Goal: Task Accomplishment & Management: Complete application form

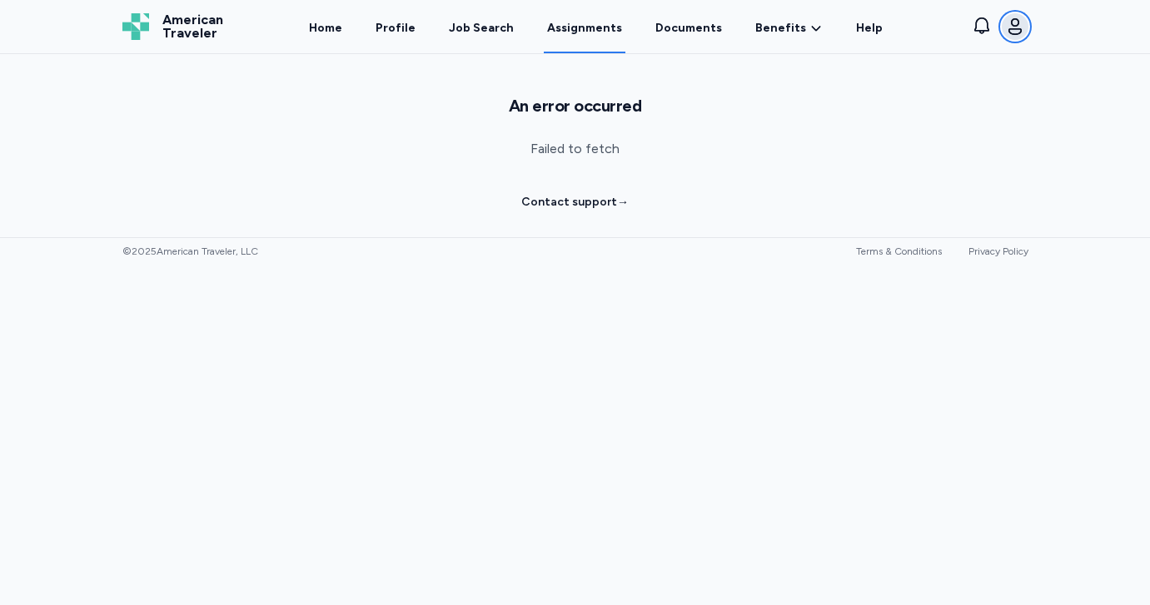
click at [1009, 31] on icon "button" at bounding box center [1015, 27] width 20 height 20
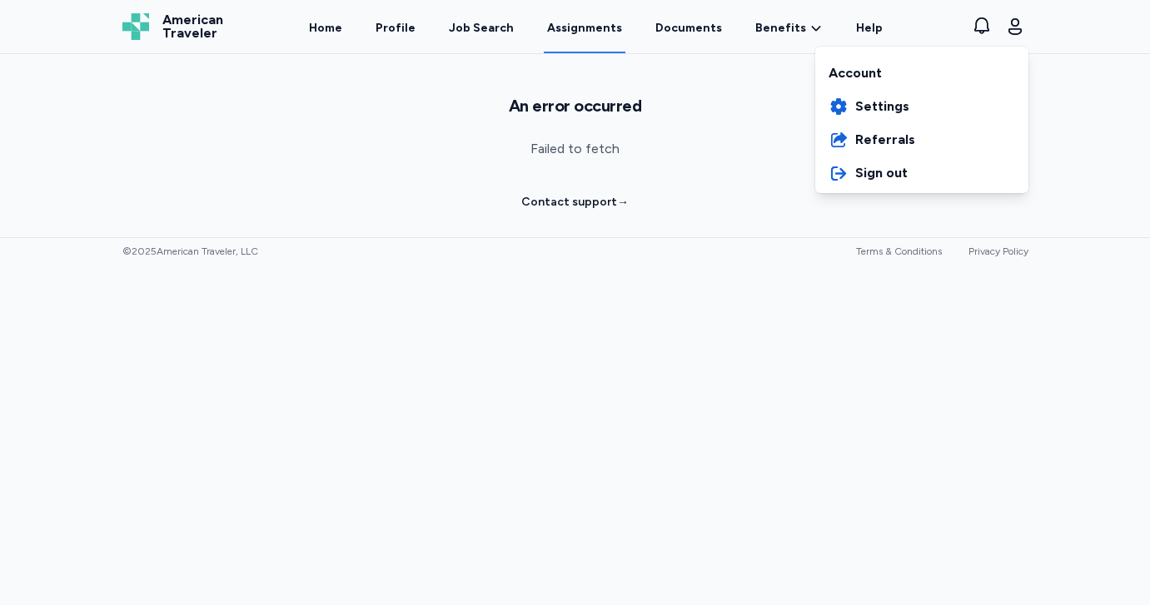
click at [861, 70] on div "Account" at bounding box center [921, 70] width 213 height 40
click at [682, 38] on div "American Traveler American Traveler Home Profile Job Search Assignments Documen…" at bounding box center [575, 26] width 933 height 53
click at [676, 32] on link "Documents" at bounding box center [688, 28] width 73 height 52
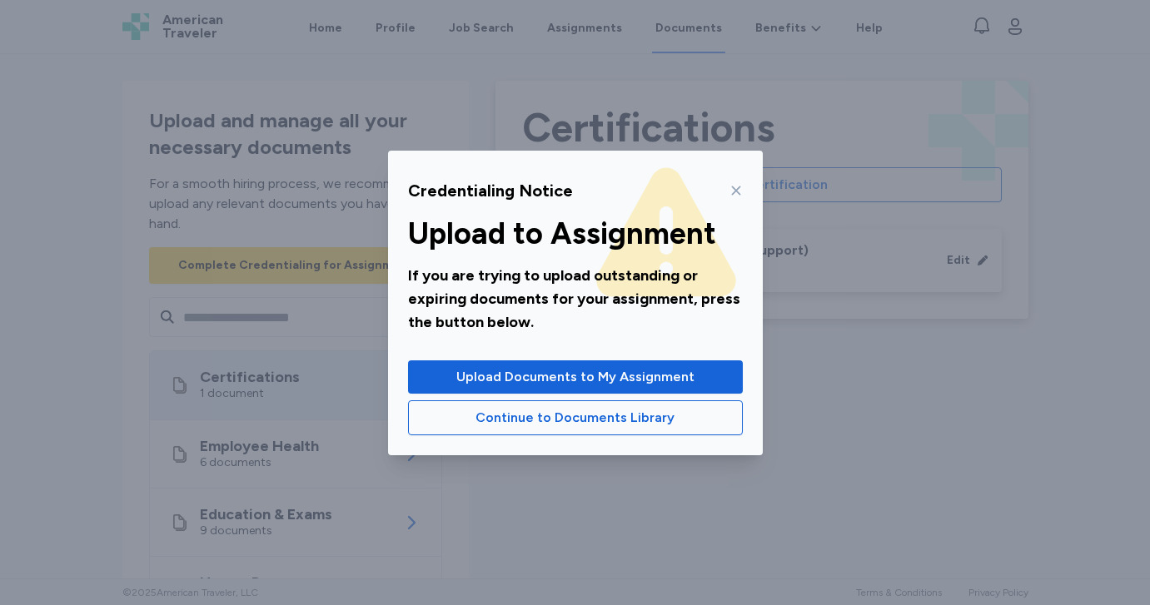
click at [736, 189] on icon at bounding box center [735, 190] width 9 height 9
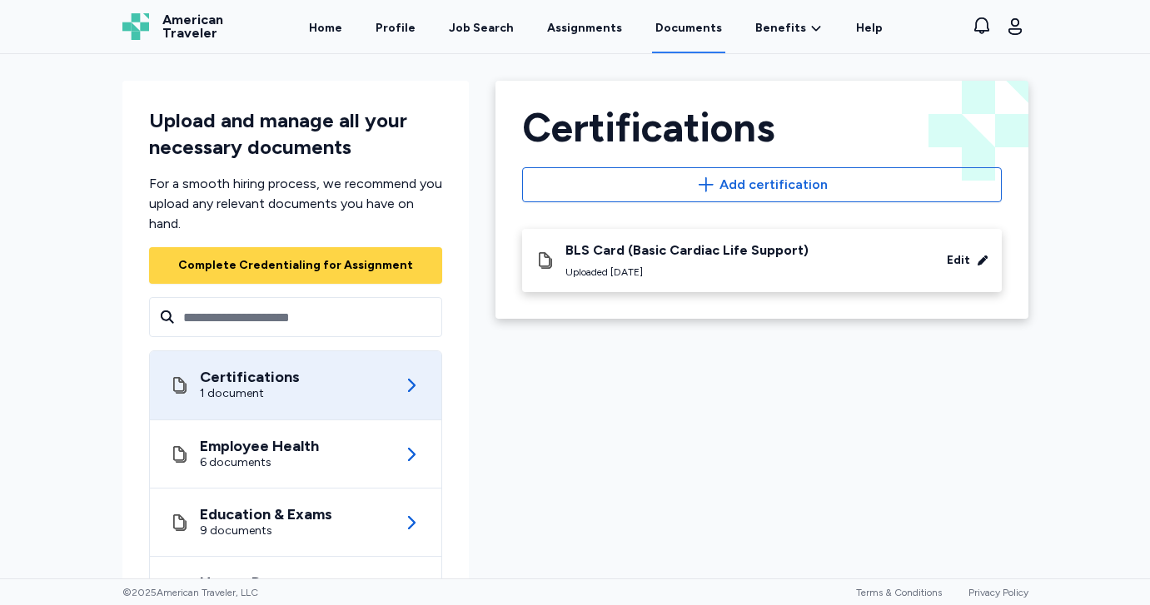
scroll to position [46, 0]
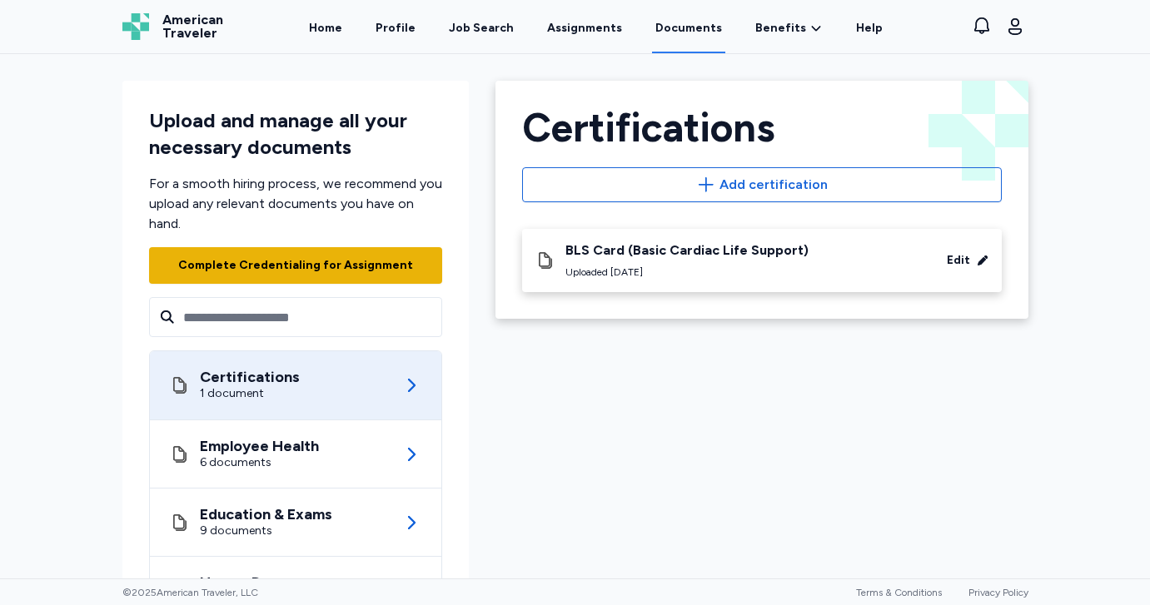
click at [394, 257] on div "Complete Credentialing for Assignment" at bounding box center [295, 265] width 235 height 17
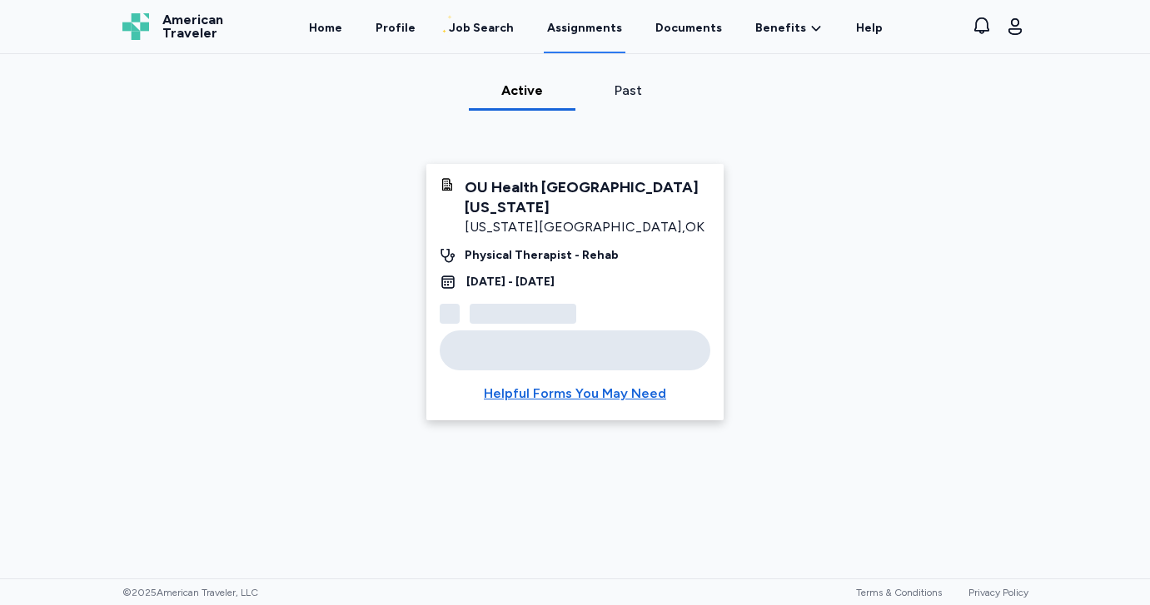
click at [527, 90] on div "Active" at bounding box center [522, 91] width 93 height 20
click at [590, 28] on link "Assignments" at bounding box center [585, 28] width 82 height 52
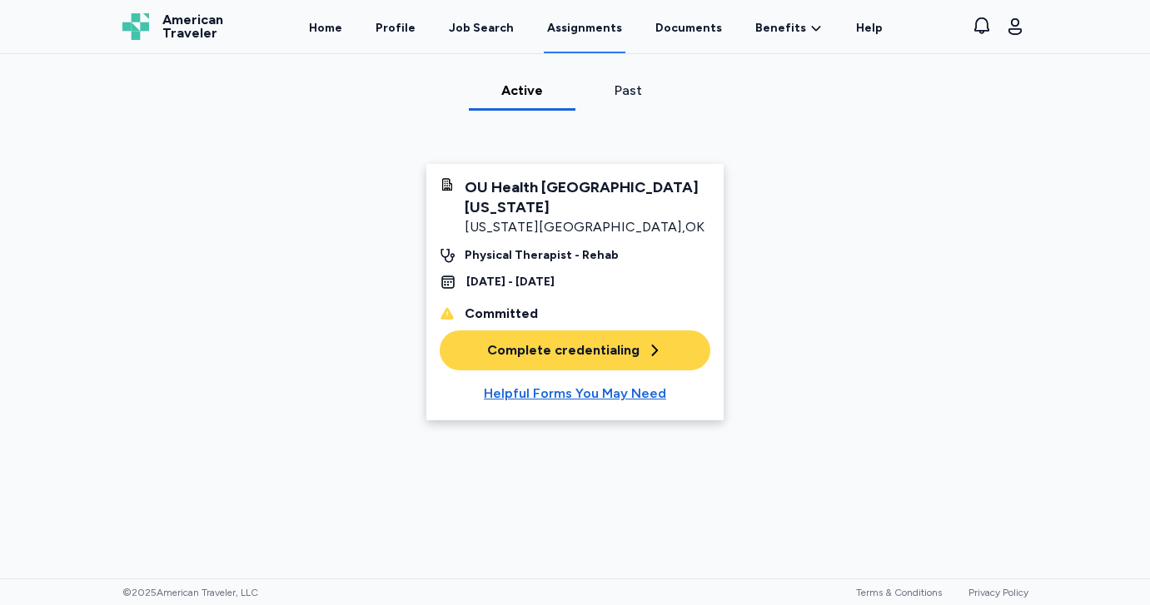
click at [451, 310] on icon at bounding box center [447, 313] width 15 height 15
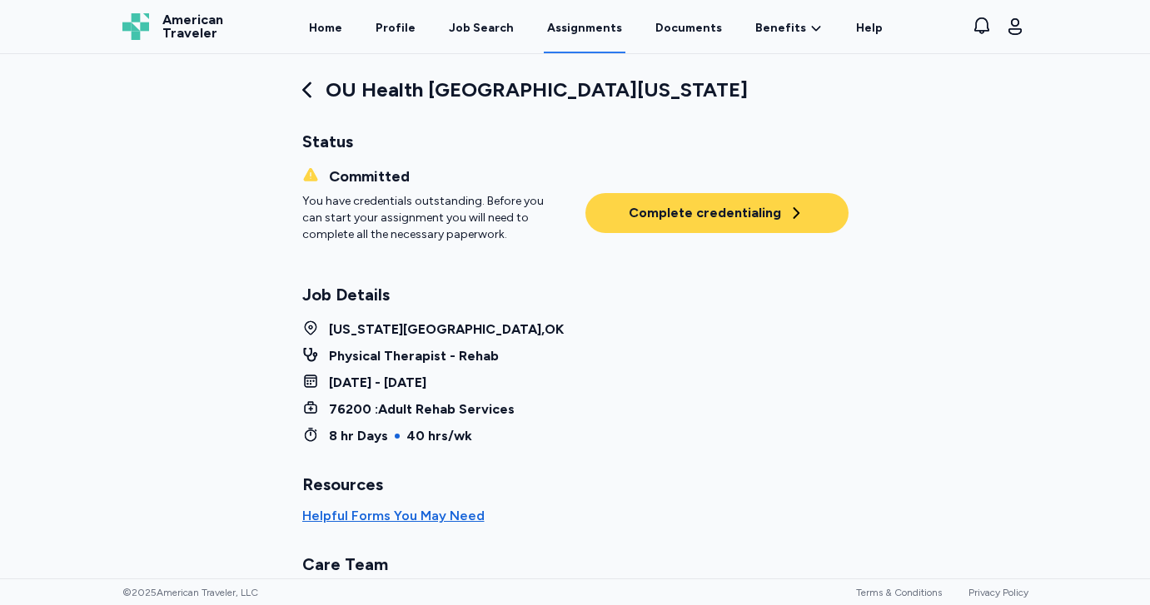
scroll to position [19, 0]
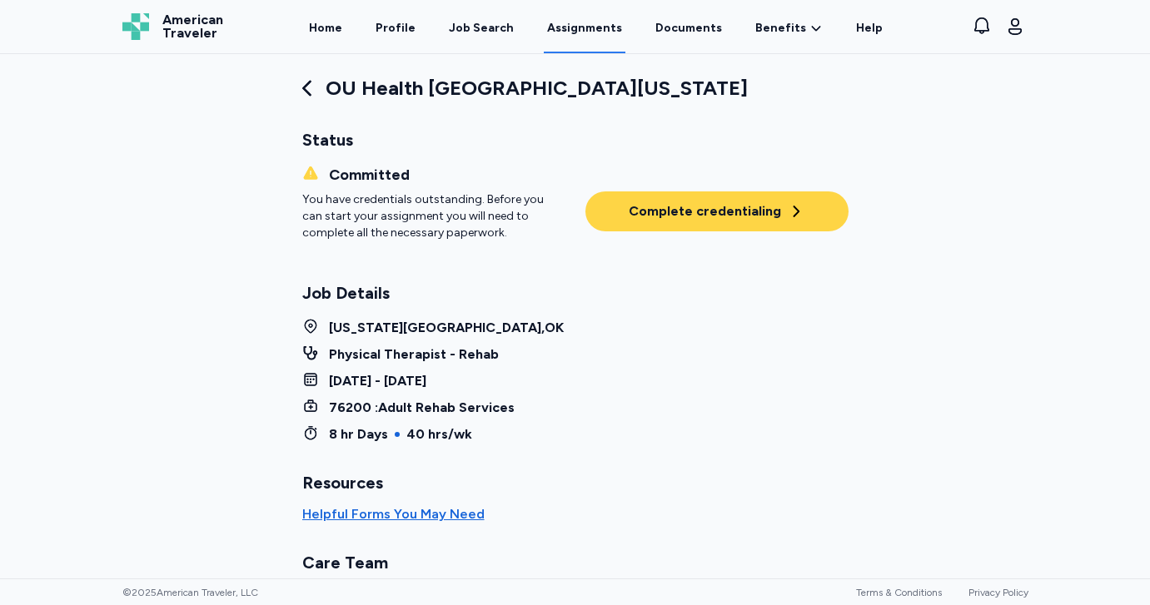
click at [685, 215] on div "Complete credentialing" at bounding box center [717, 212] width 176 height 20
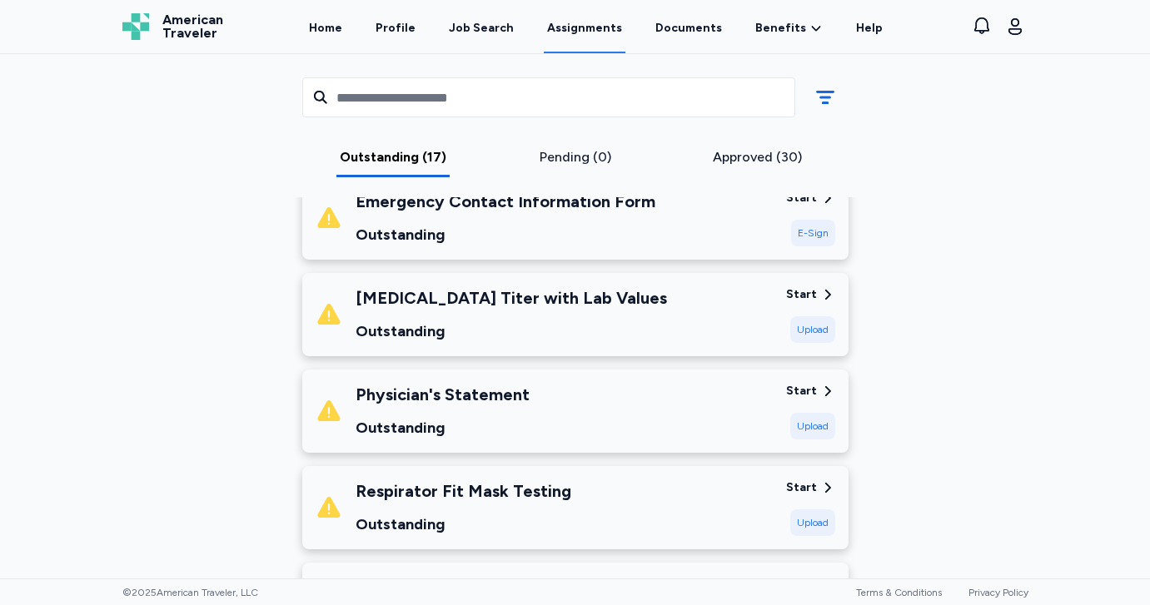
scroll to position [277, 0]
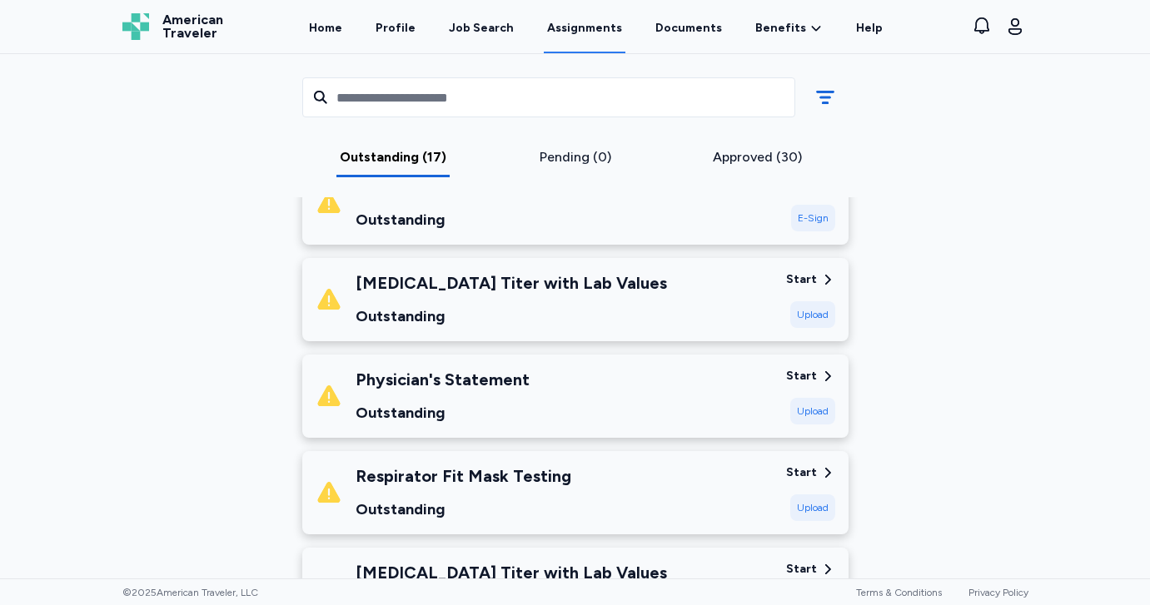
click at [809, 218] on div "E-Sign" at bounding box center [813, 218] width 44 height 27
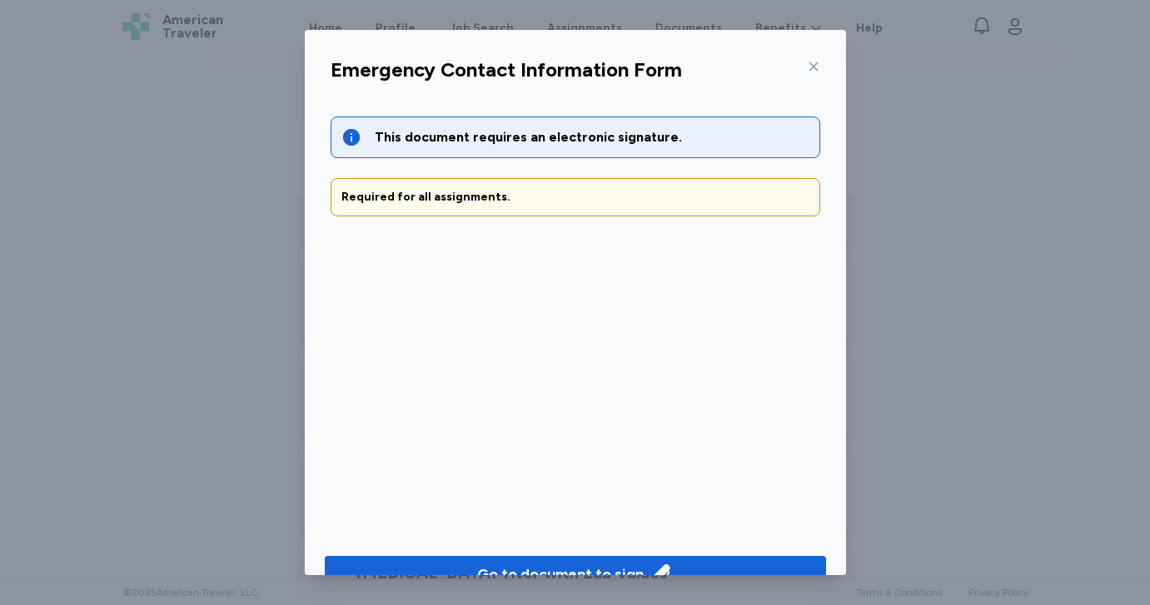
scroll to position [37, 0]
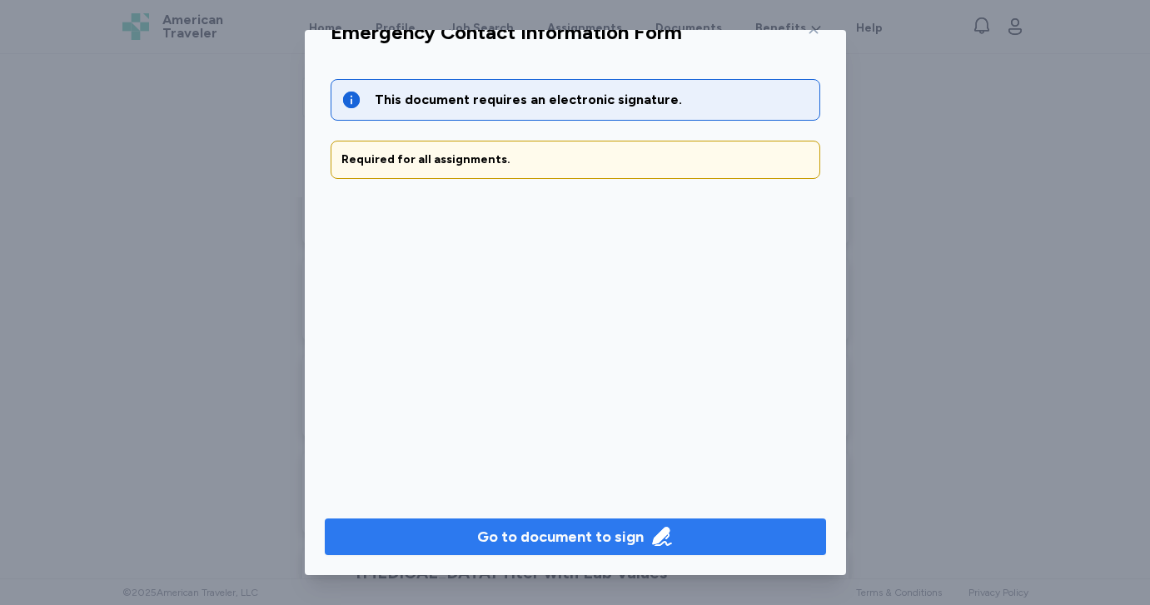
click at [657, 532] on icon "button" at bounding box center [661, 537] width 19 height 19
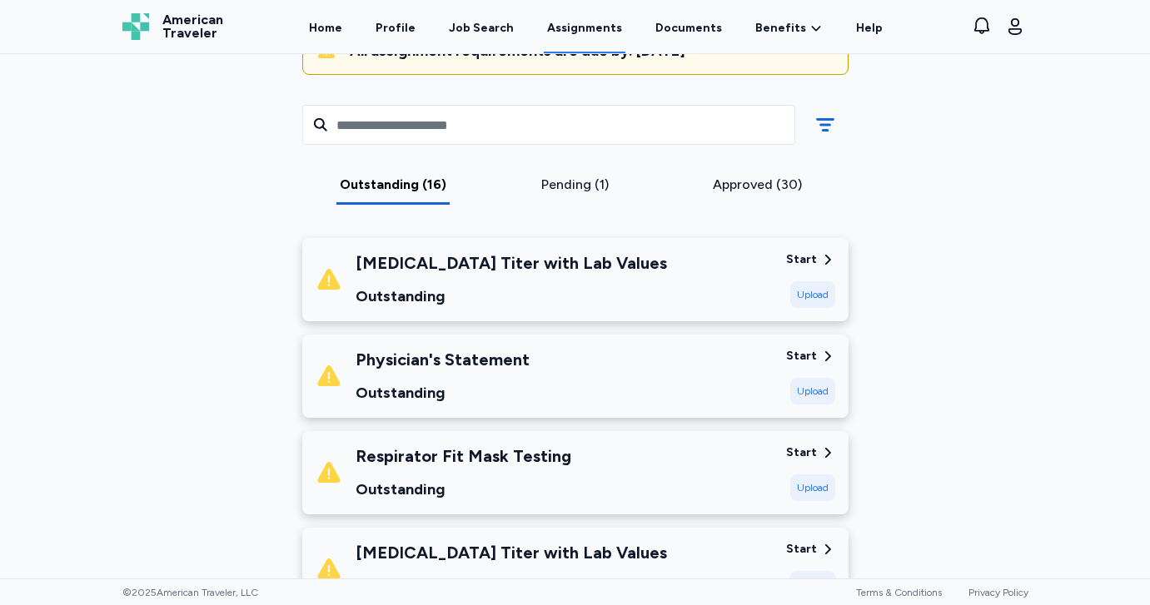
scroll to position [213, 0]
